Goal: Find specific page/section: Find specific page/section

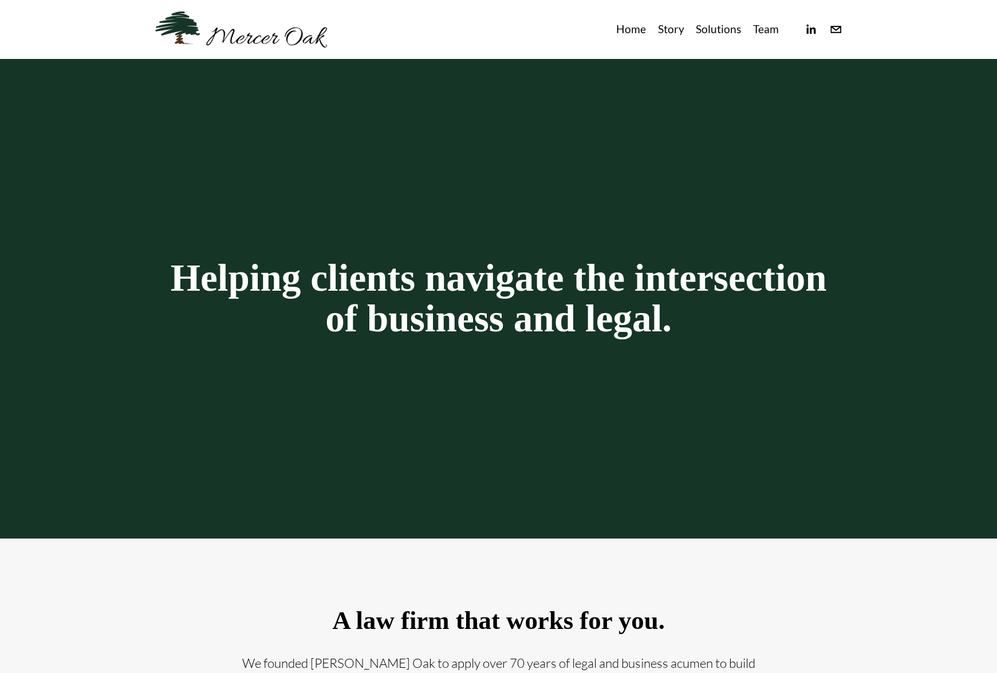
click at [769, 29] on link "Team" at bounding box center [766, 29] width 26 height 19
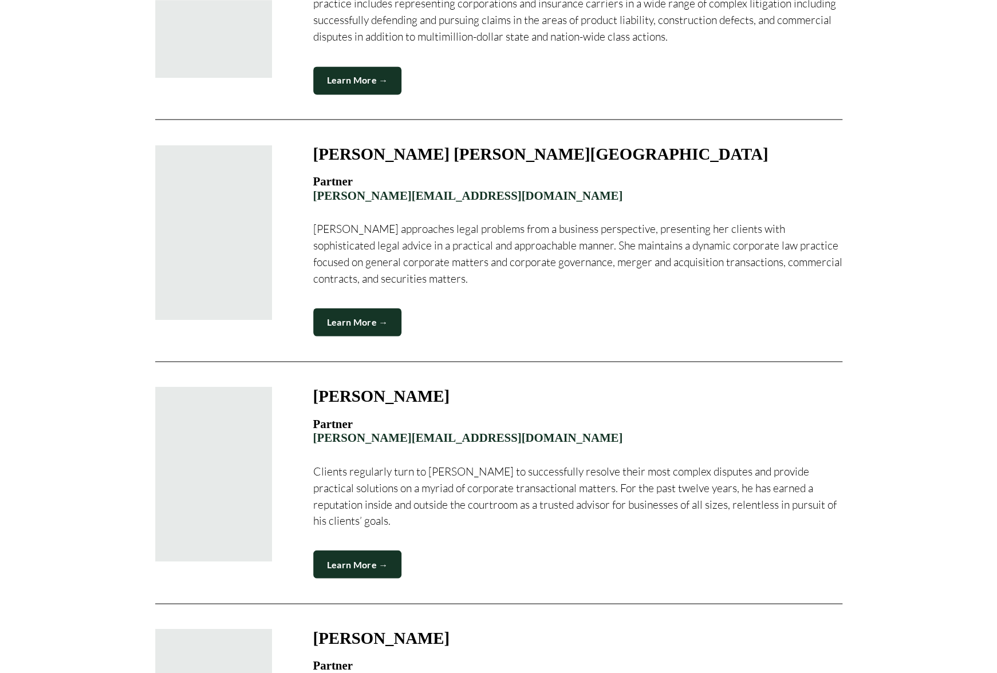
scroll to position [1431, 0]
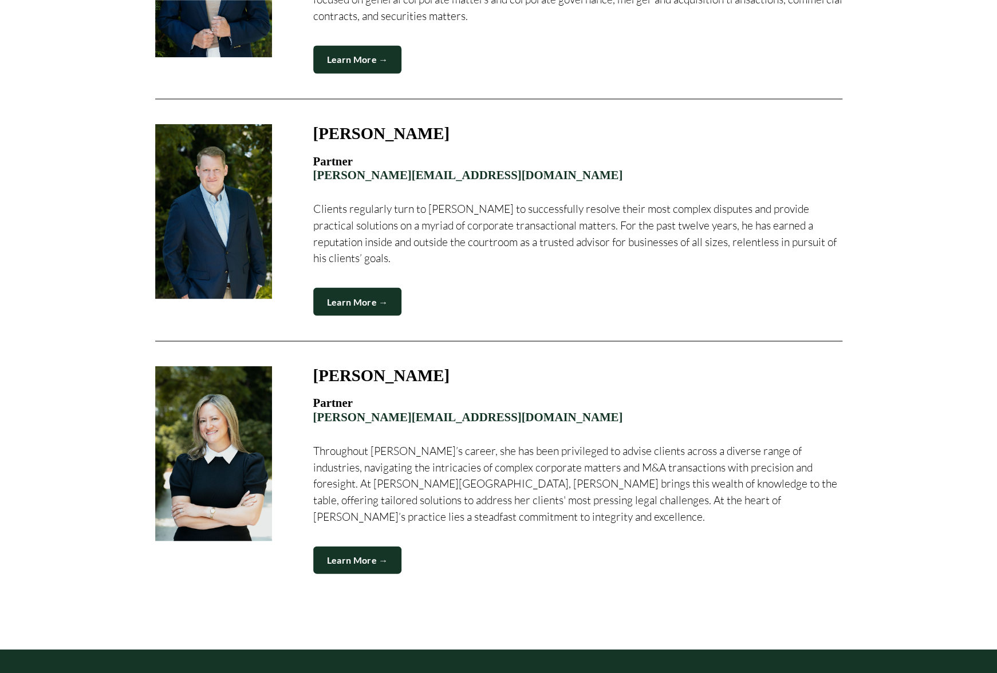
click at [380, 287] on link "Learn More →" at bounding box center [357, 301] width 89 height 28
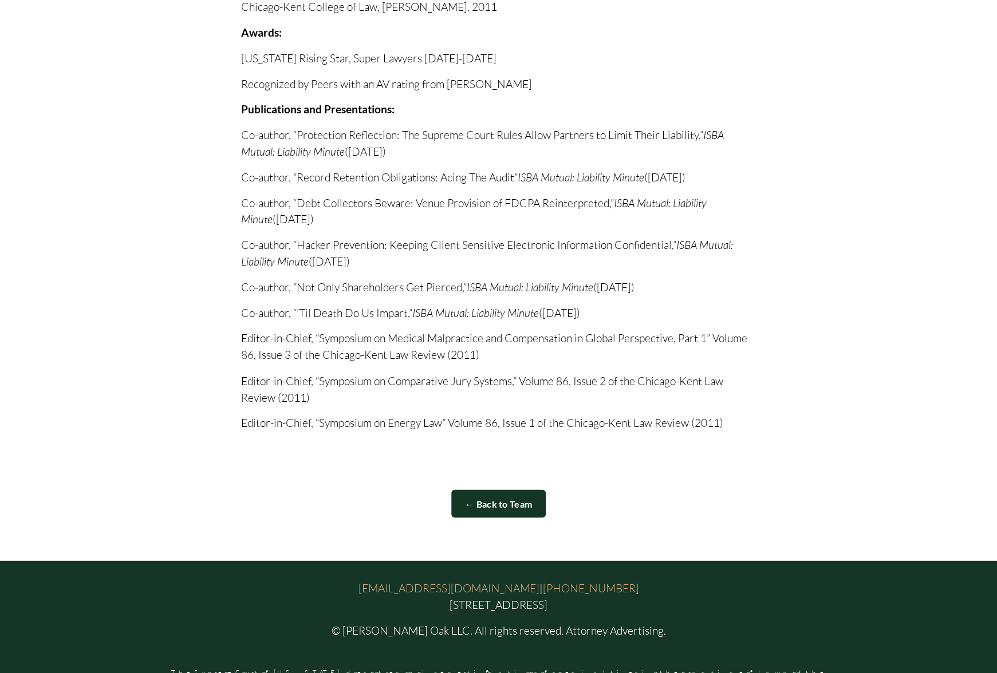
scroll to position [1147, 0]
